Goal: Task Accomplishment & Management: Manage account settings

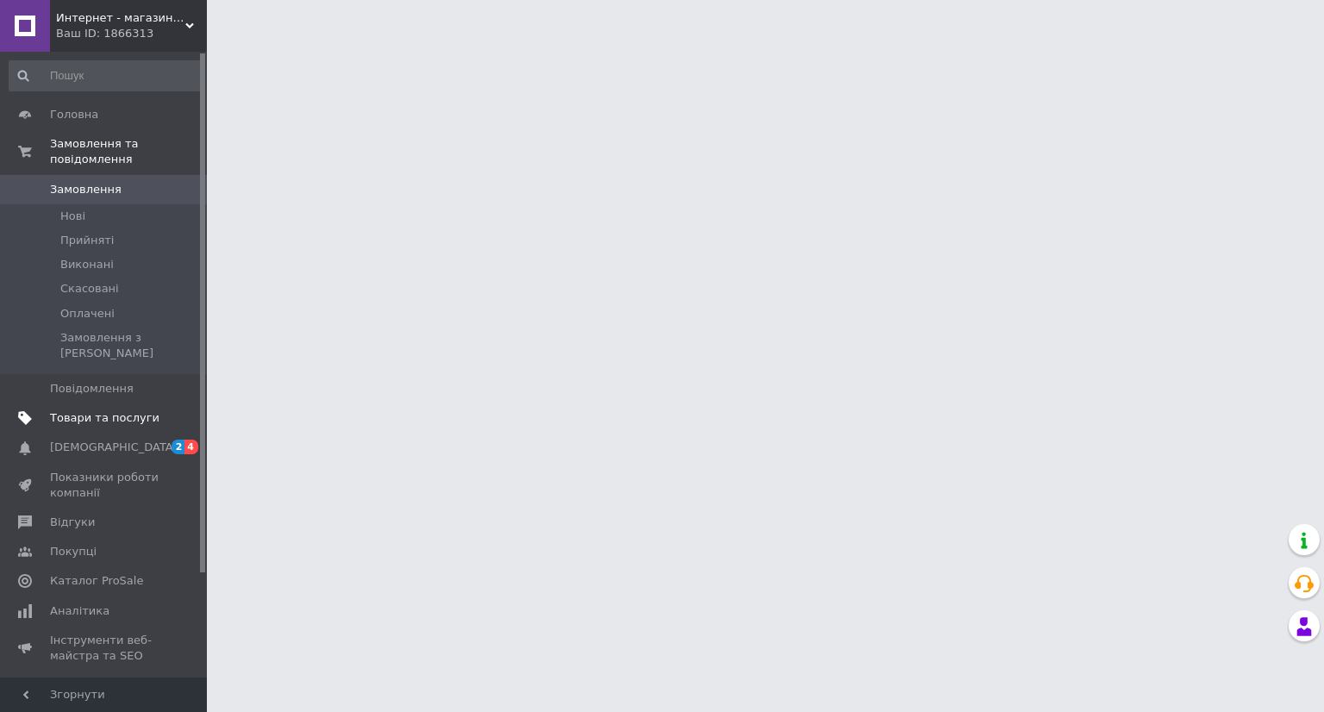
click at [107, 410] on span "Товари та послуги" at bounding box center [104, 418] width 109 height 16
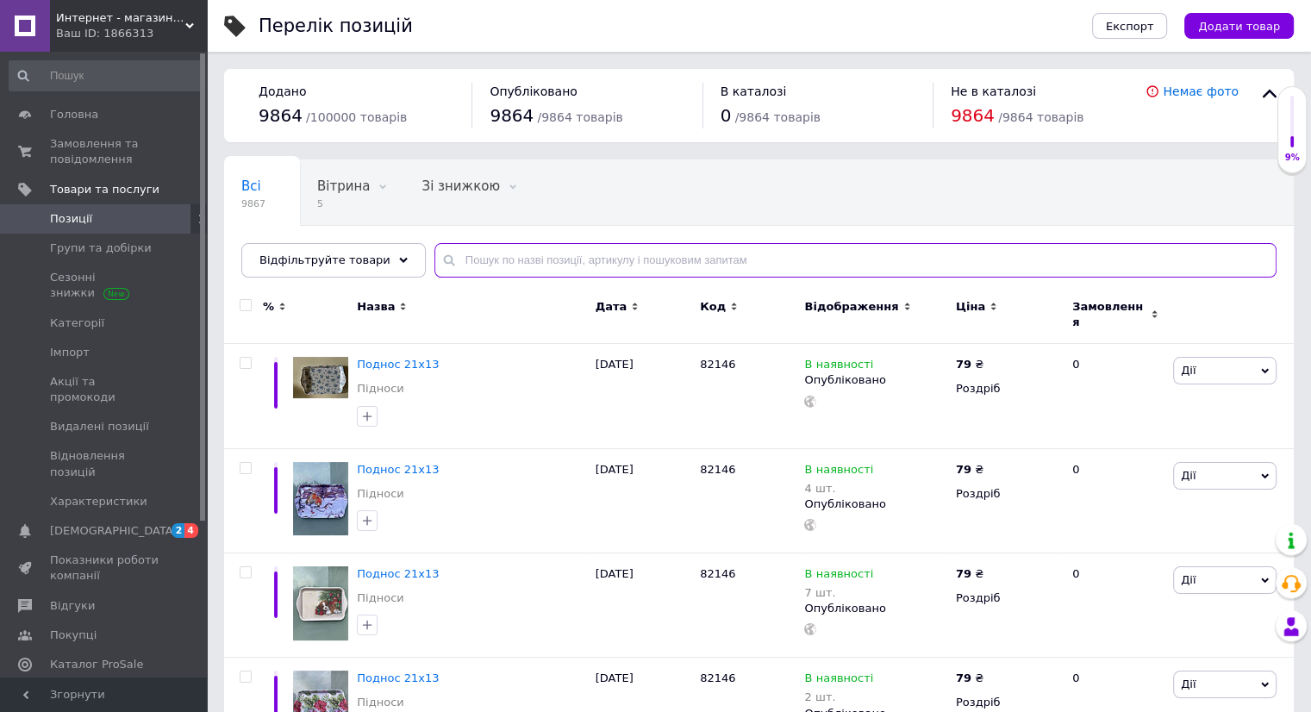
click at [502, 247] on input "text" at bounding box center [855, 260] width 842 height 34
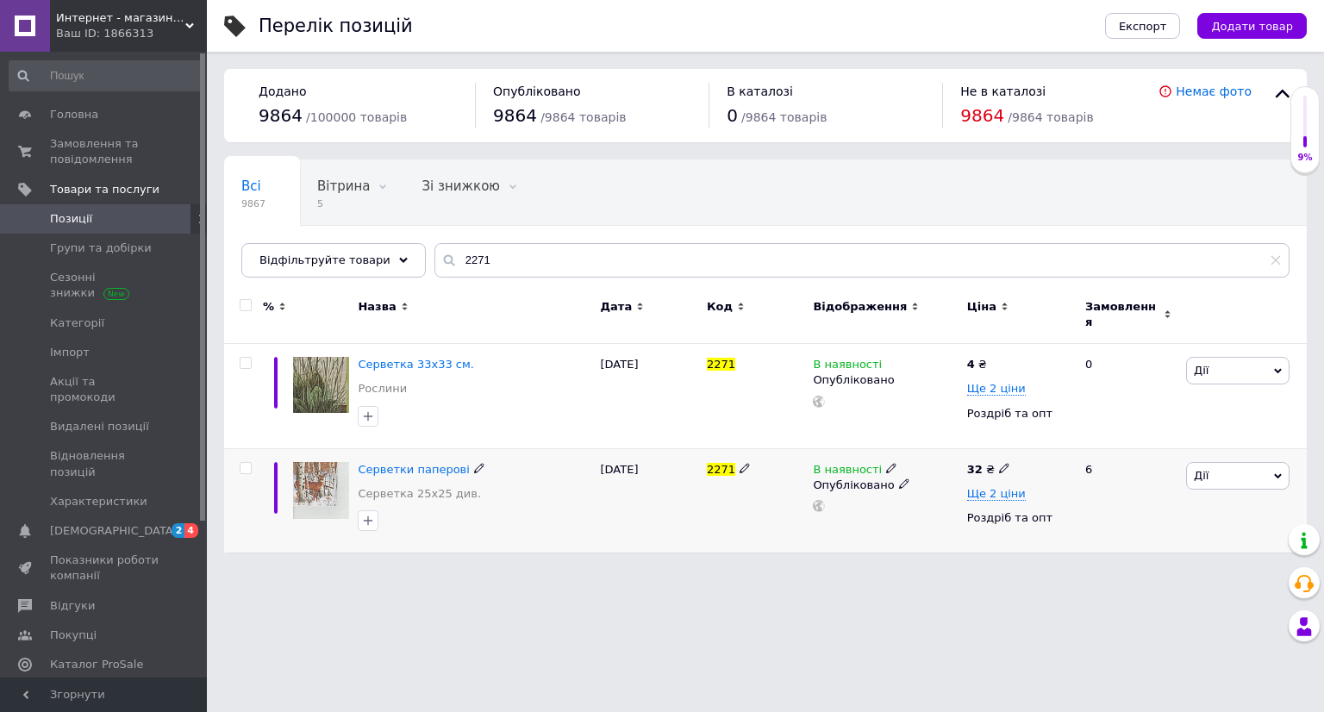
click at [886, 463] on icon at bounding box center [891, 468] width 10 height 10
click at [970, 476] on li "Немає в наявності" at bounding box center [985, 482] width 164 height 24
click at [750, 483] on div "2271" at bounding box center [755, 500] width 106 height 104
click at [527, 261] on input "2271" at bounding box center [861, 260] width 855 height 34
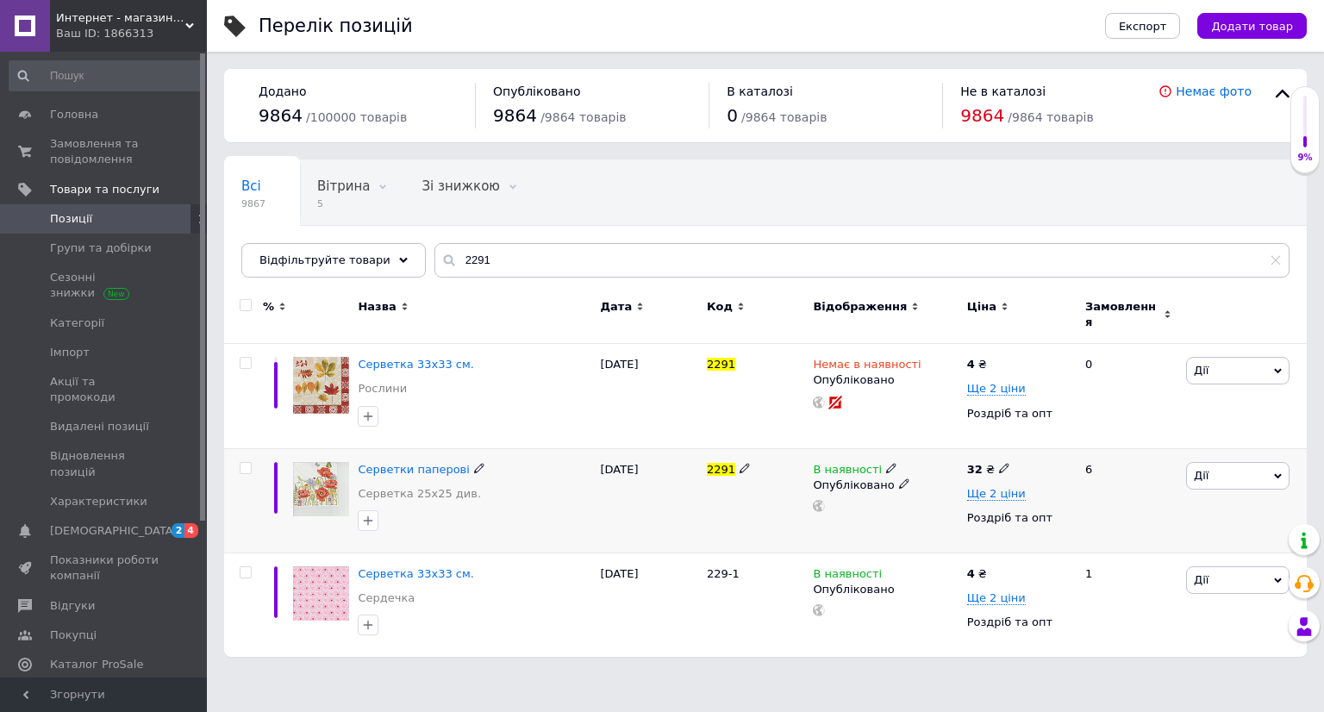
click at [886, 463] on icon at bounding box center [891, 468] width 10 height 10
click at [927, 477] on li "Немає в наявності" at bounding box center [985, 482] width 164 height 24
click at [733, 508] on div "2291" at bounding box center [755, 500] width 106 height 104
click at [467, 259] on input "2291" at bounding box center [861, 260] width 855 height 34
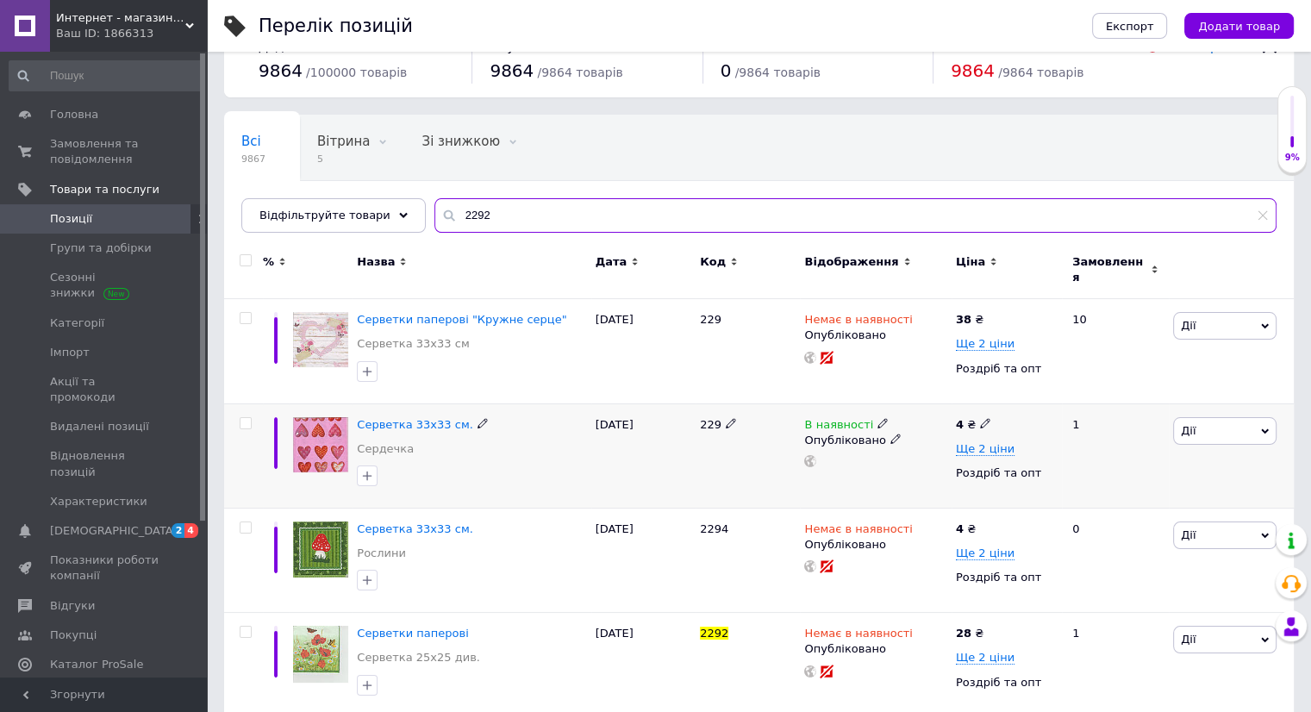
scroll to position [86, 0]
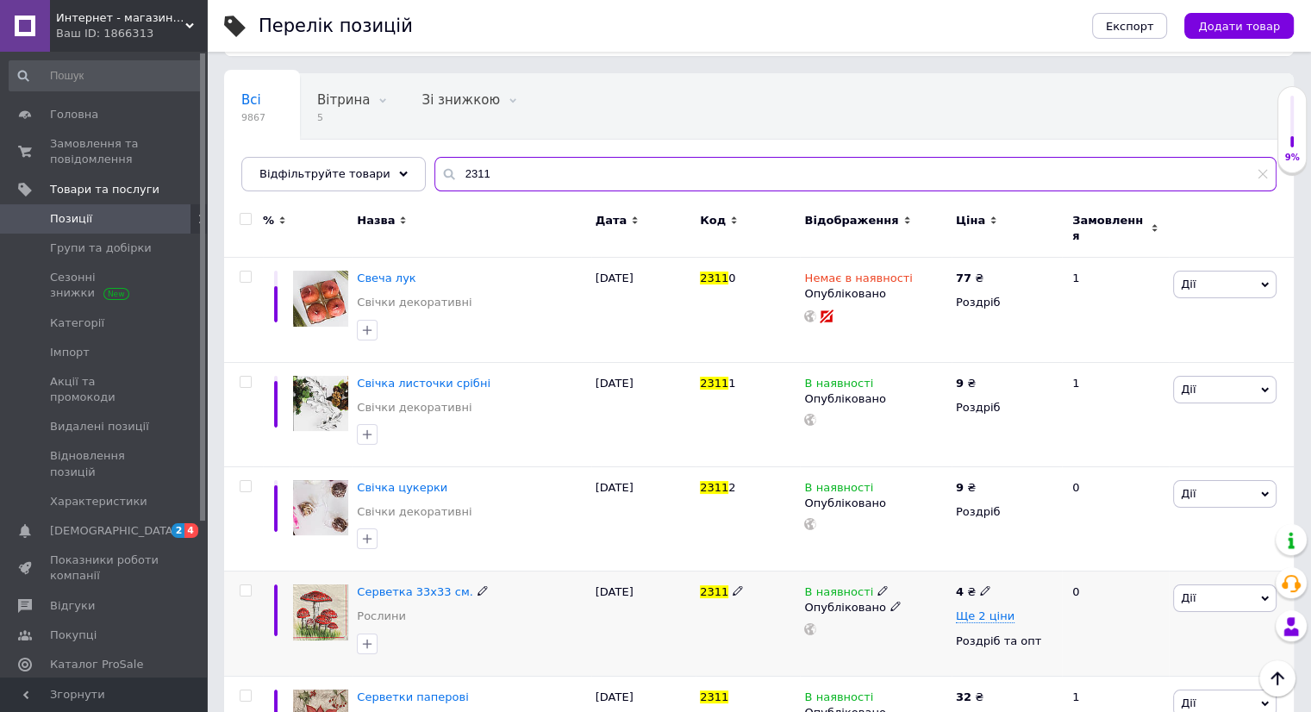
scroll to position [172, 0]
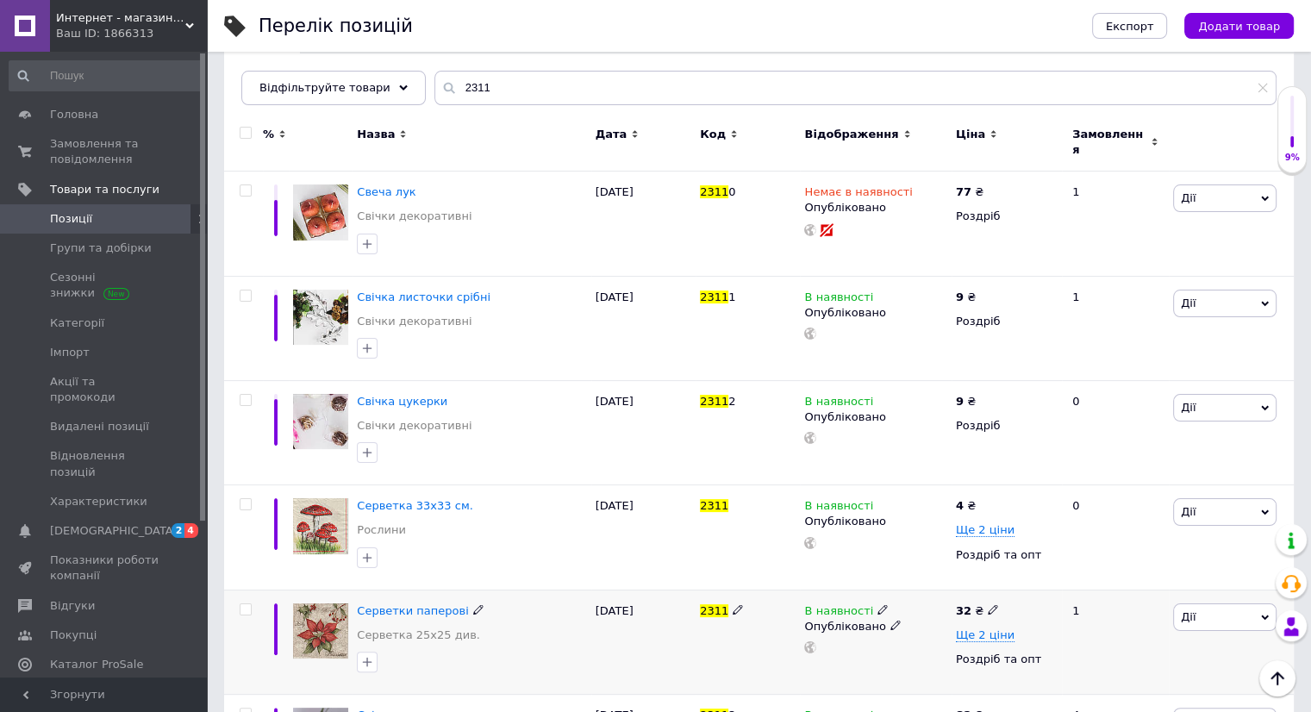
click at [877, 604] on icon at bounding box center [882, 609] width 10 height 10
click at [906, 612] on li "Немає в наявності" at bounding box center [977, 624] width 164 height 24
click at [713, 633] on div "2311" at bounding box center [747, 641] width 104 height 104
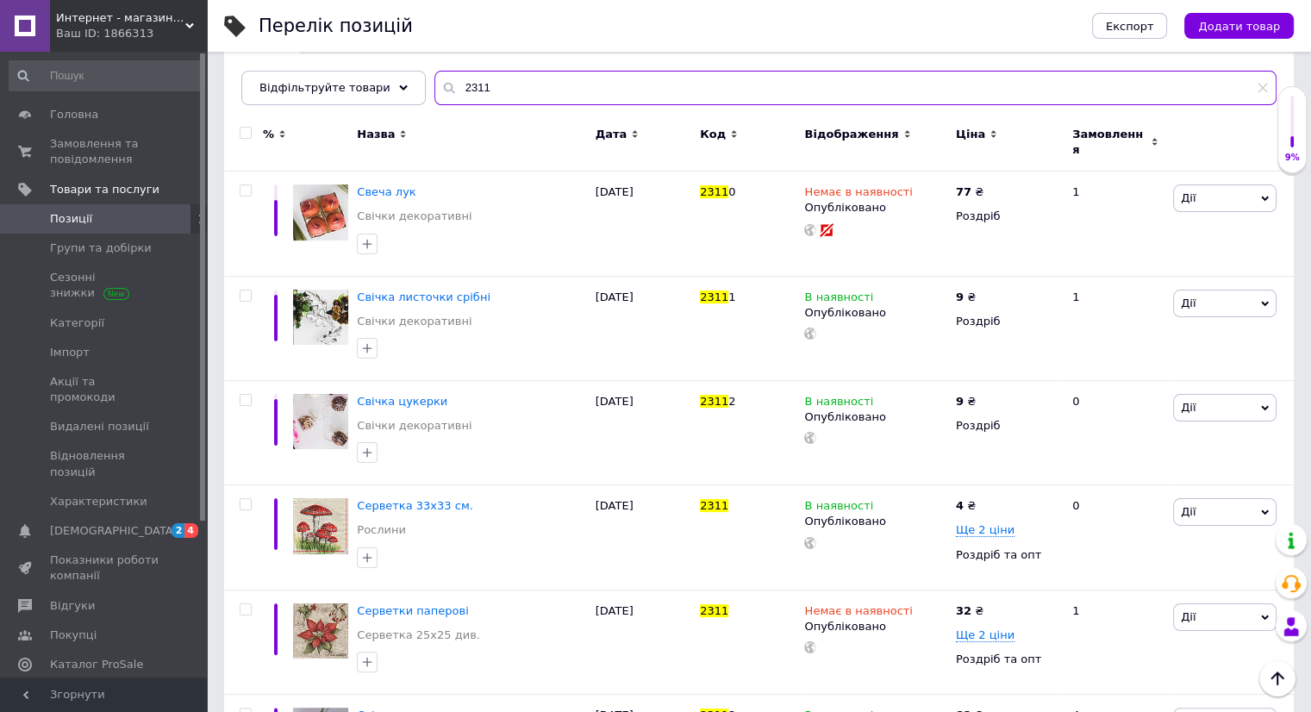
click at [533, 78] on input "2311" at bounding box center [855, 88] width 842 height 34
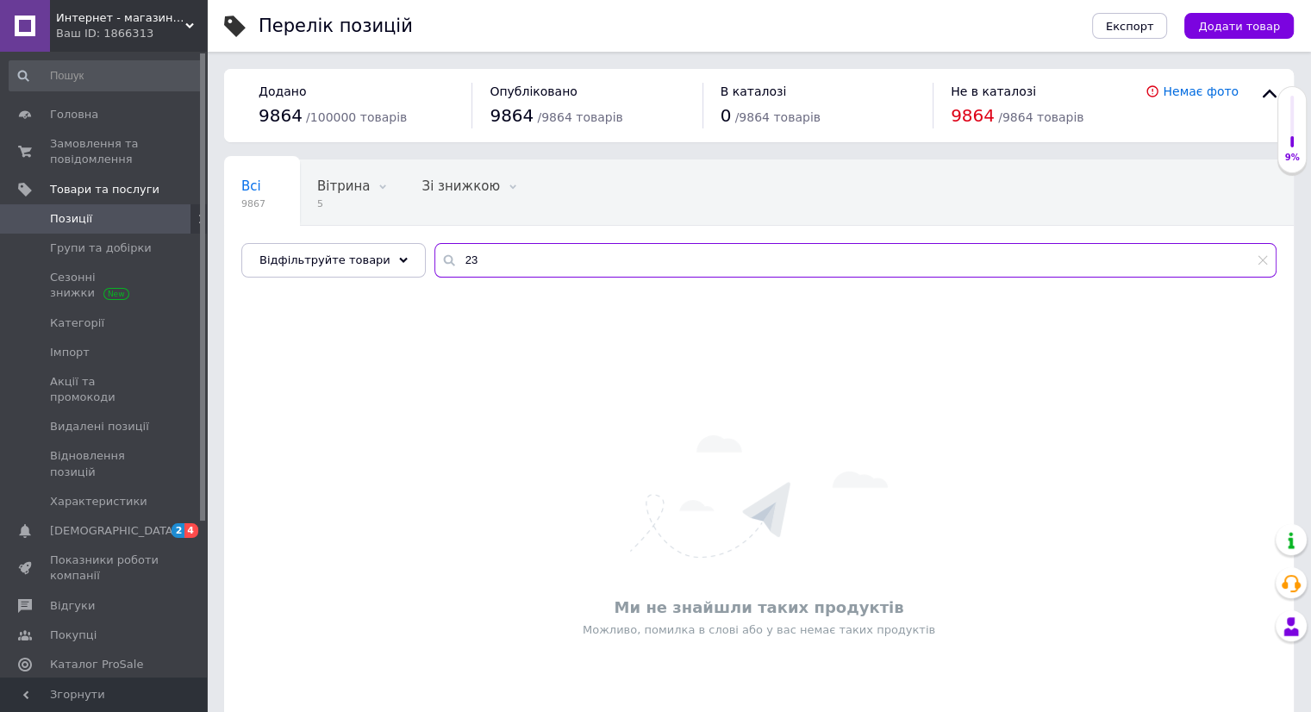
type input "2"
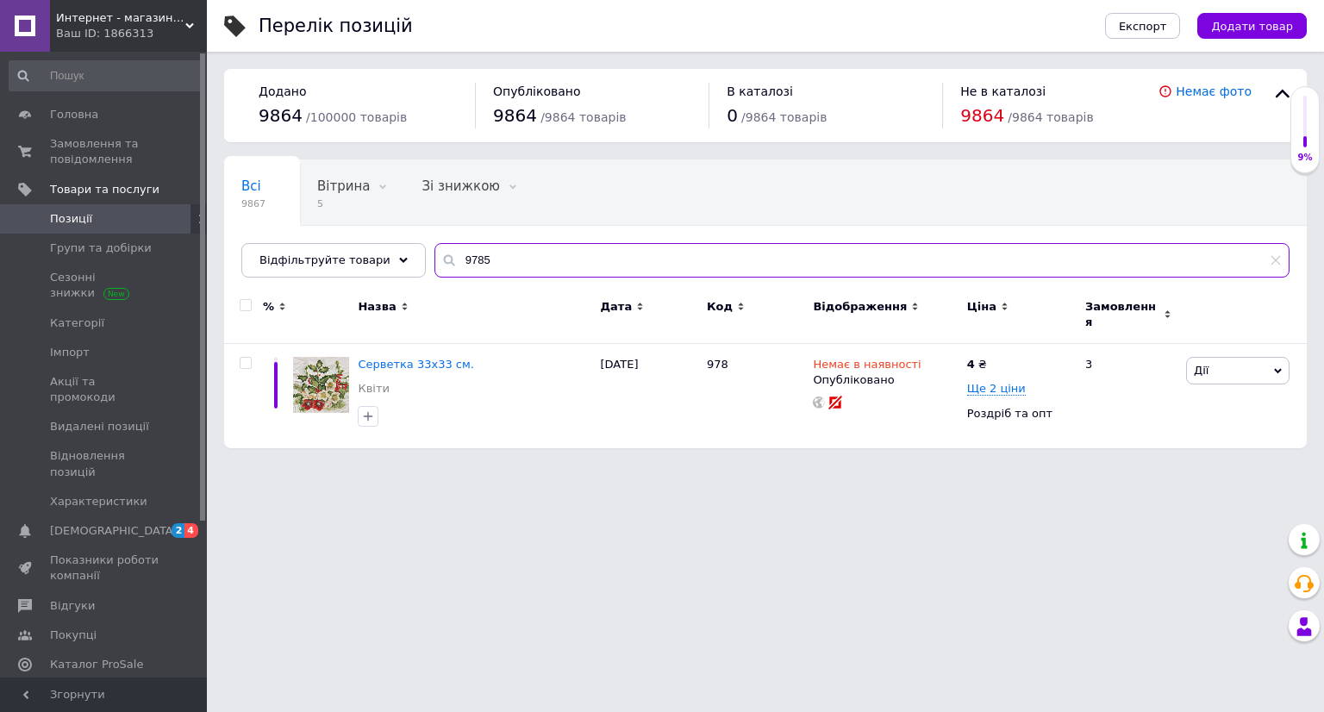
type input "9785"
